Goal: Information Seeking & Learning: Learn about a topic

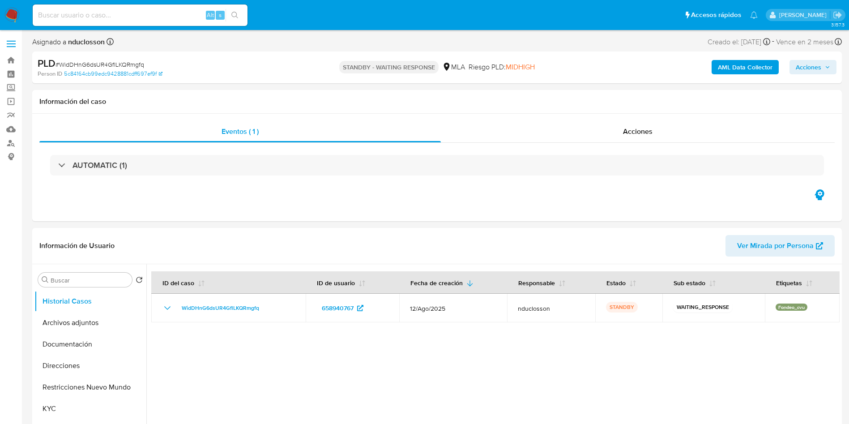
select select "10"
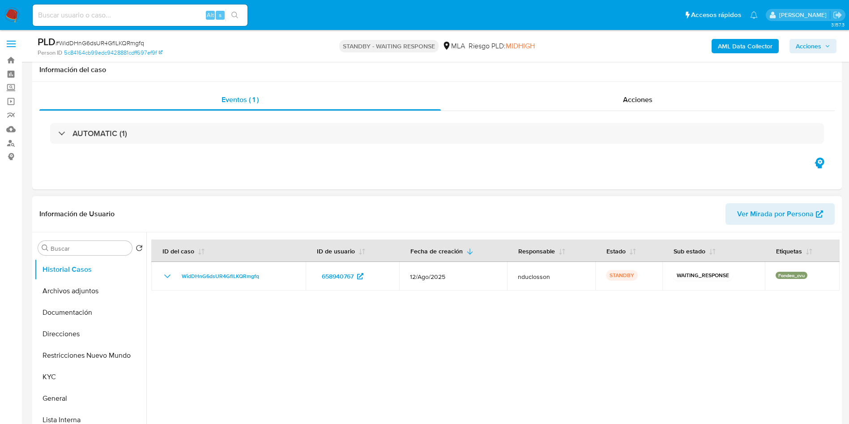
scroll to position [201, 0]
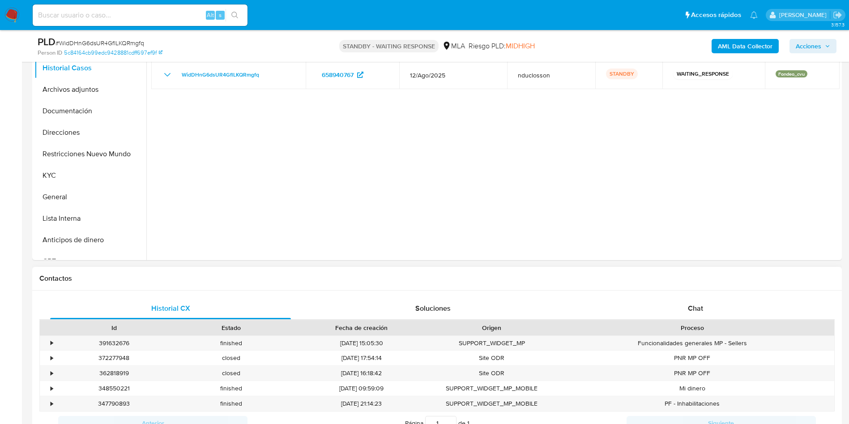
click at [717, 292] on div "Historial CX Soluciones Chat Id Estado Fecha de creación Origen Proceso • 39163…" at bounding box center [437, 365] width 810 height 151
click at [717, 299] on div "Chat" at bounding box center [695, 308] width 241 height 21
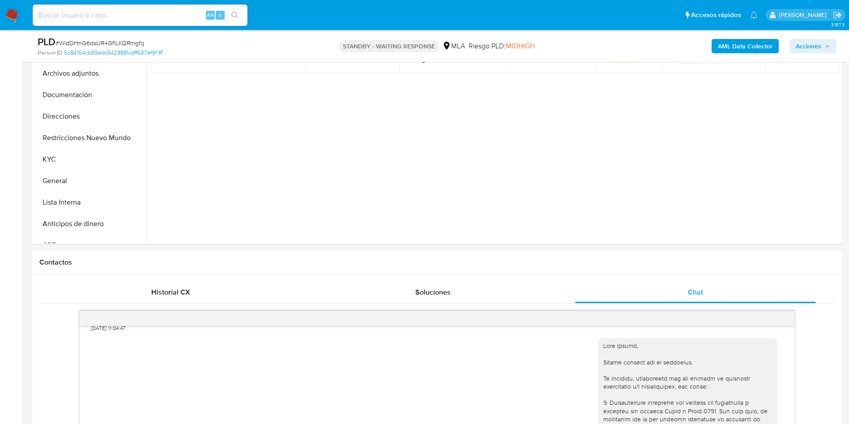
scroll to position [134, 0]
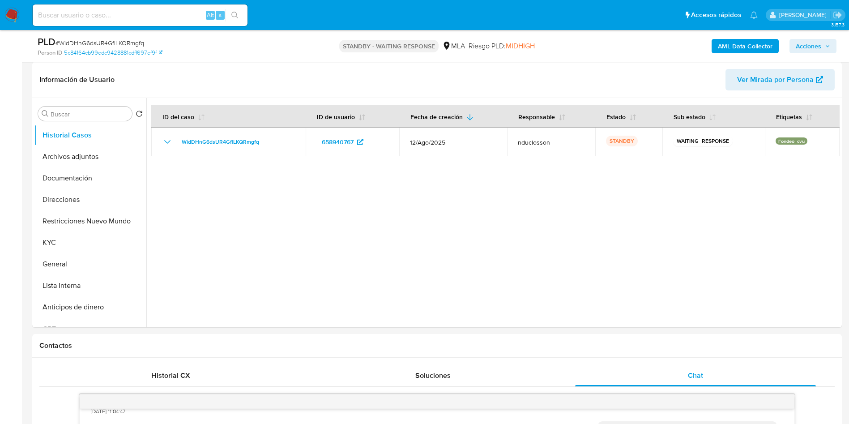
click at [138, 16] on input at bounding box center [140, 15] width 215 height 12
paste input "XHqKve8BnohIJOBCuwF61Eir"
click at [245, 12] on input "XHqKve8BnohIJOBCuwF61Eir" at bounding box center [140, 15] width 215 height 12
type input "XHqKve8BnohIJOBCuwF61Eir"
click at [236, 14] on icon "search-icon" at bounding box center [234, 15] width 7 height 7
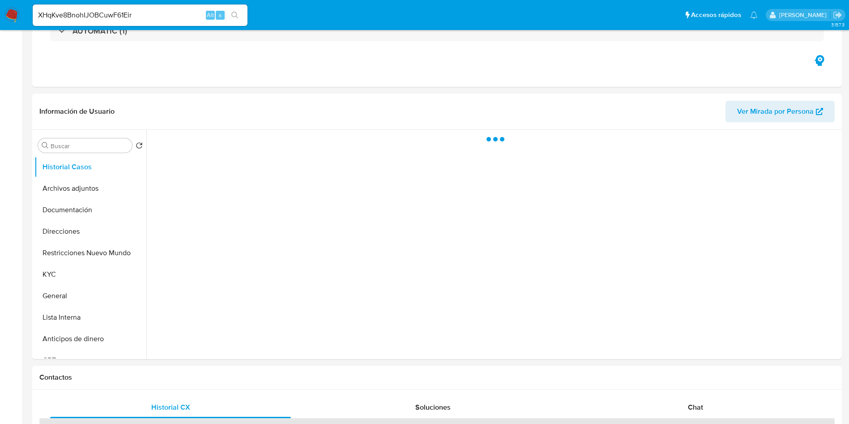
select select "10"
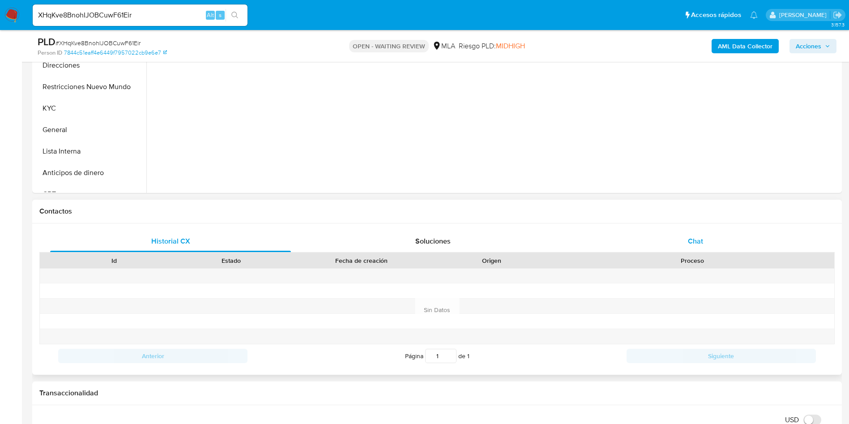
click at [687, 233] on div "Chat" at bounding box center [695, 240] width 241 height 21
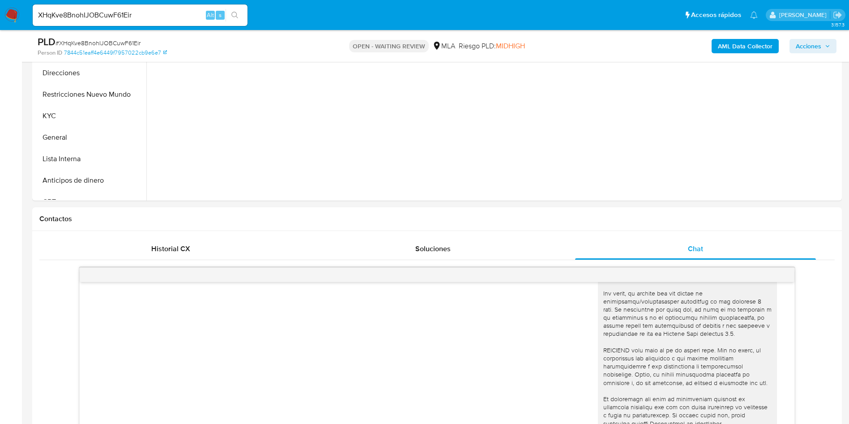
scroll to position [134, 0]
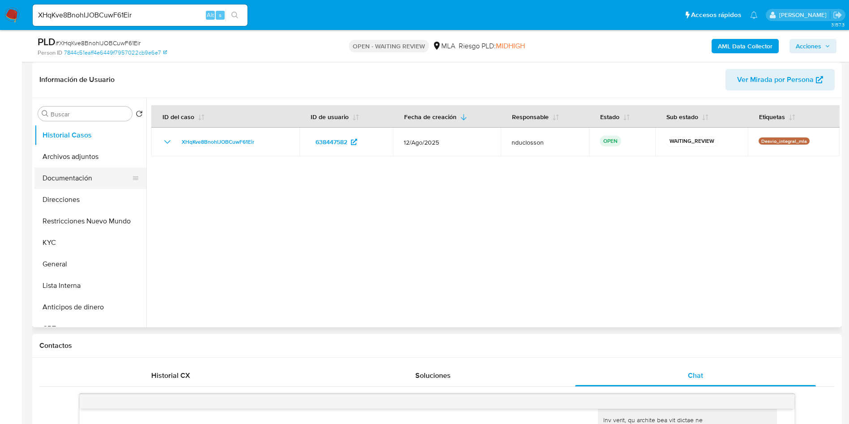
click at [56, 184] on button "Documentación" at bounding box center [86, 177] width 105 height 21
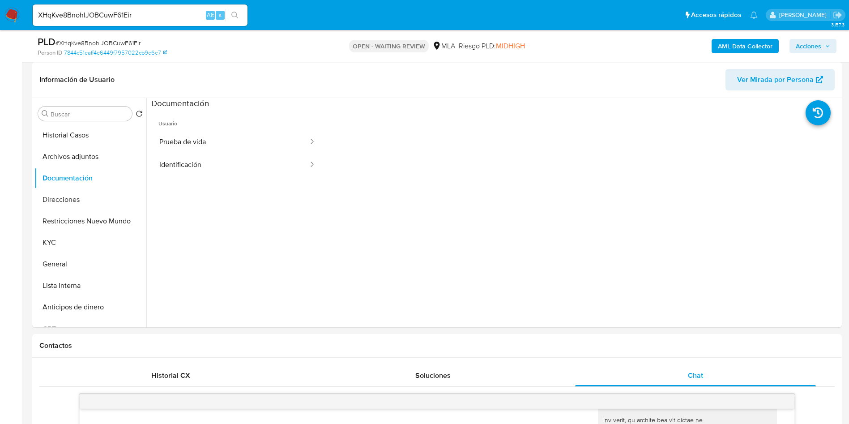
click at [730, 48] on b "AML Data Collector" at bounding box center [745, 46] width 55 height 14
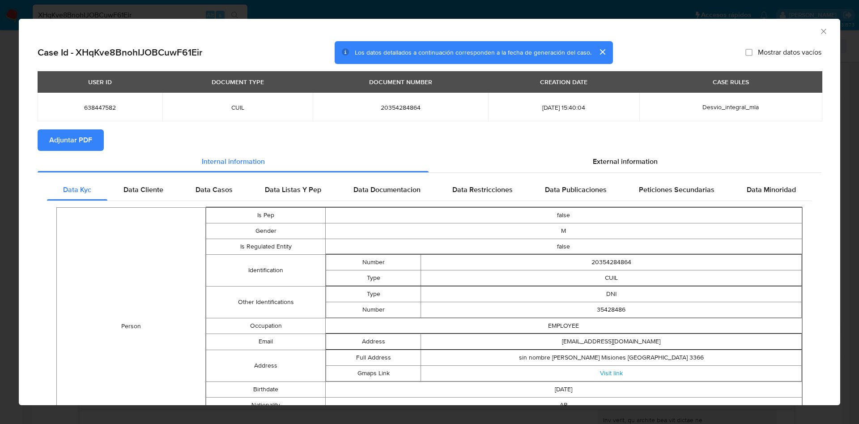
click at [819, 32] on icon "Cerrar ventana" at bounding box center [823, 31] width 9 height 9
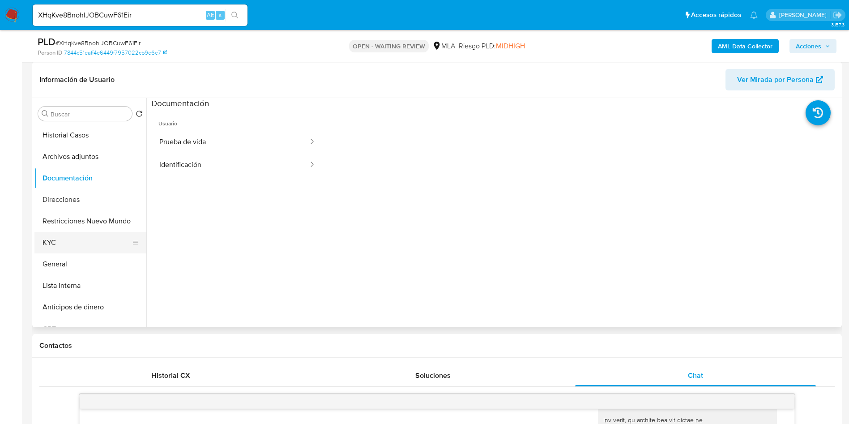
click at [77, 239] on button "KYC" at bounding box center [86, 242] width 105 height 21
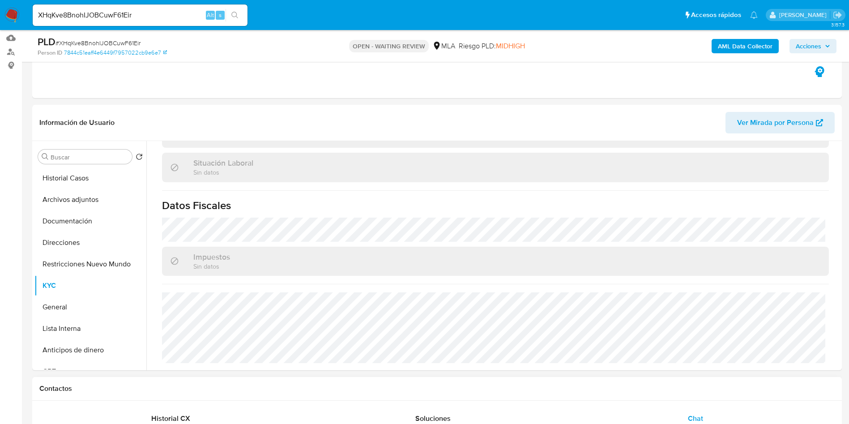
scroll to position [67, 0]
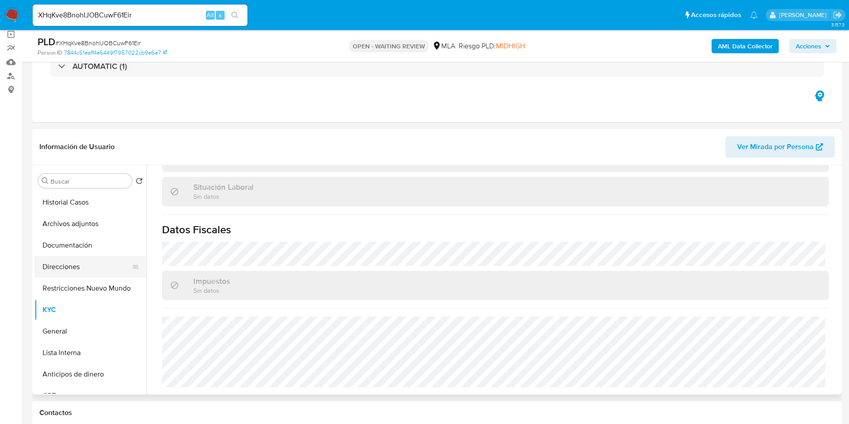
click at [66, 268] on button "Direcciones" at bounding box center [86, 266] width 105 height 21
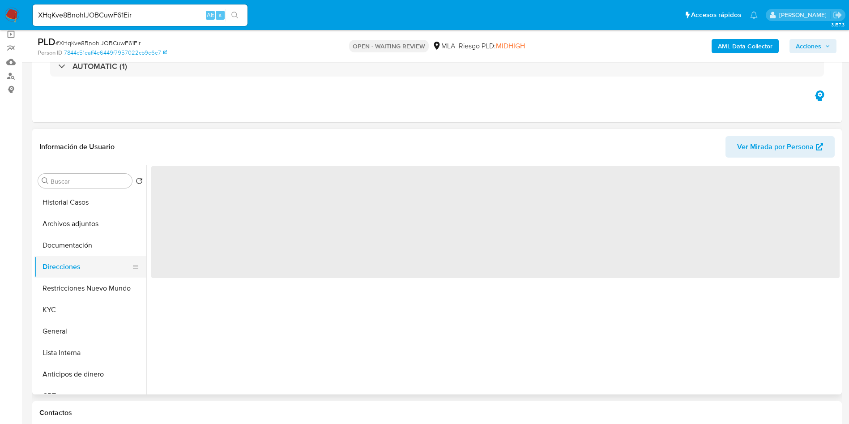
scroll to position [0, 0]
